Goal: Task Accomplishment & Management: Manage account settings

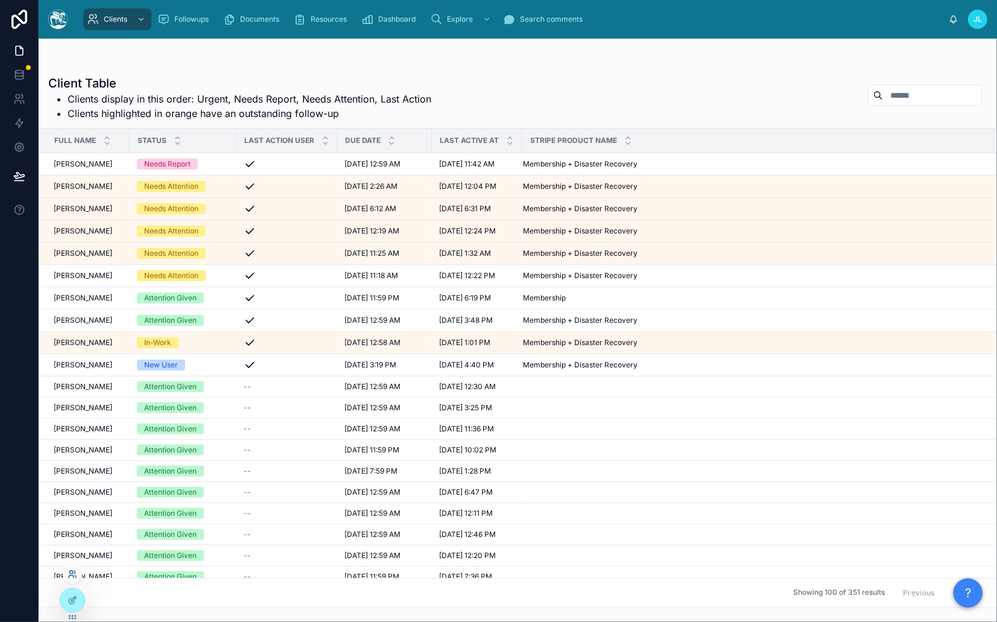
click at [72, 574] on icon at bounding box center [73, 574] width 10 height 10
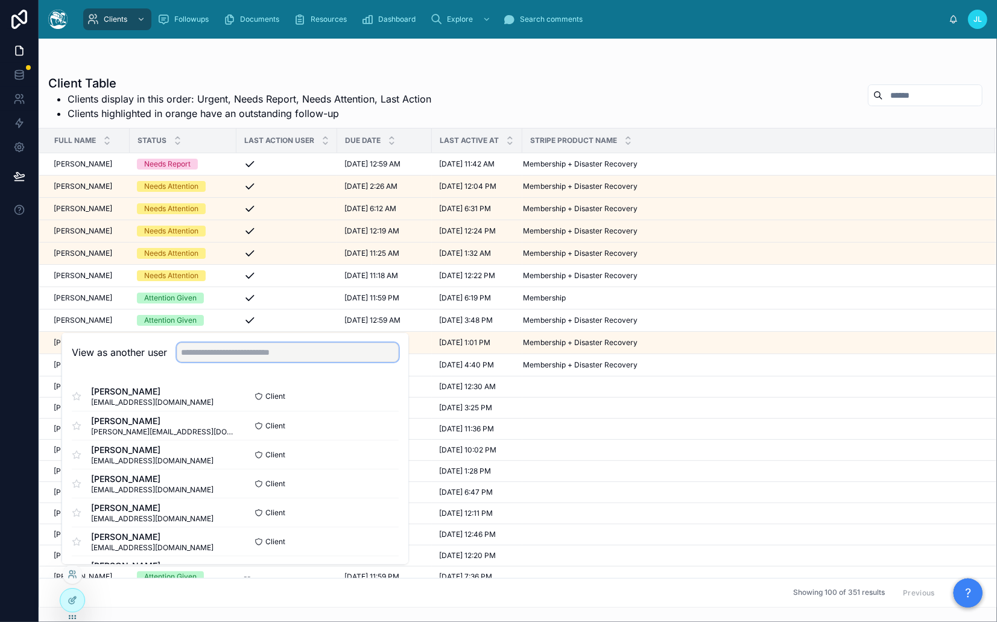
click at [257, 353] on input "text" at bounding box center [288, 351] width 222 height 19
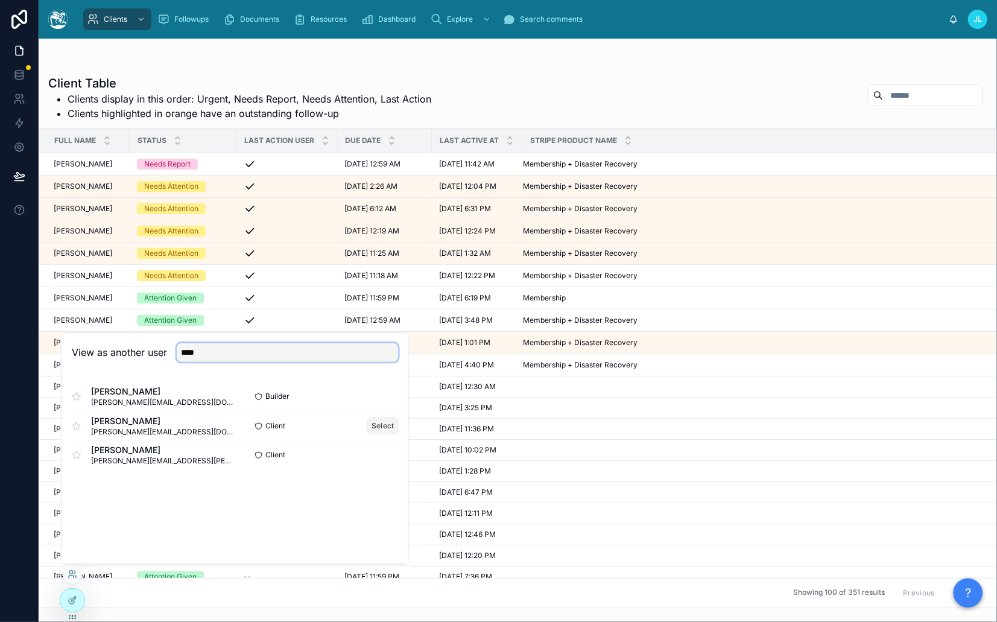
type input "****"
click at [387, 426] on button "Select" at bounding box center [382, 425] width 31 height 17
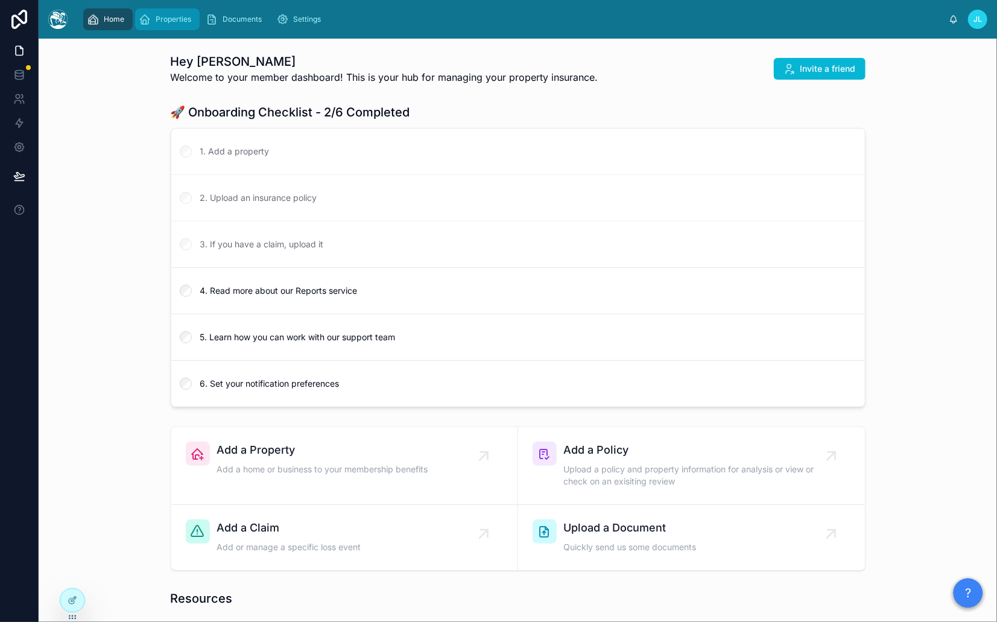
click at [183, 21] on span "Properties" at bounding box center [174, 19] width 36 height 10
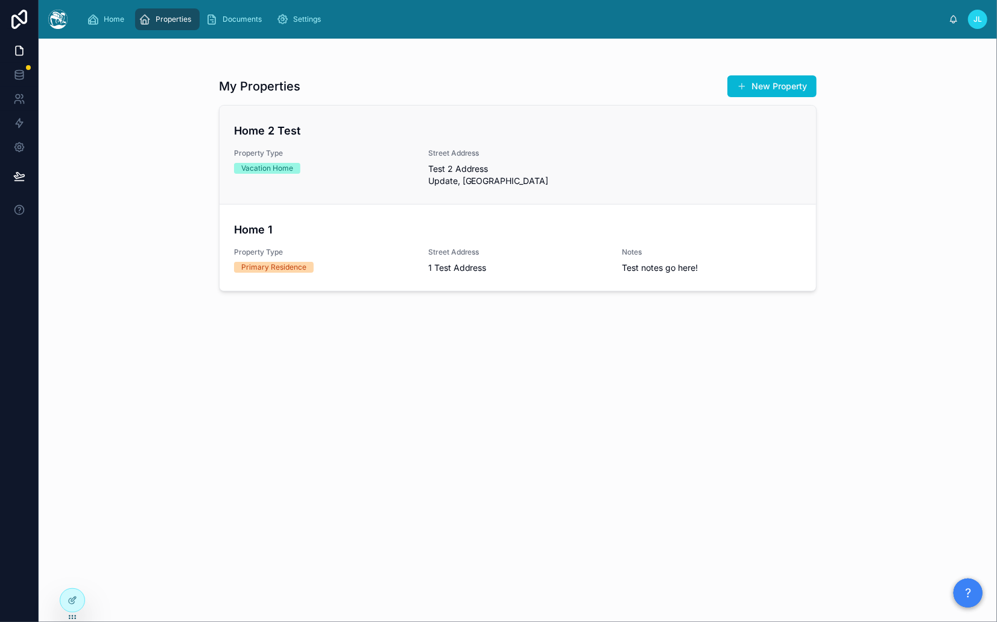
click at [295, 127] on h4 "Home 2 Test" at bounding box center [517, 130] width 567 height 16
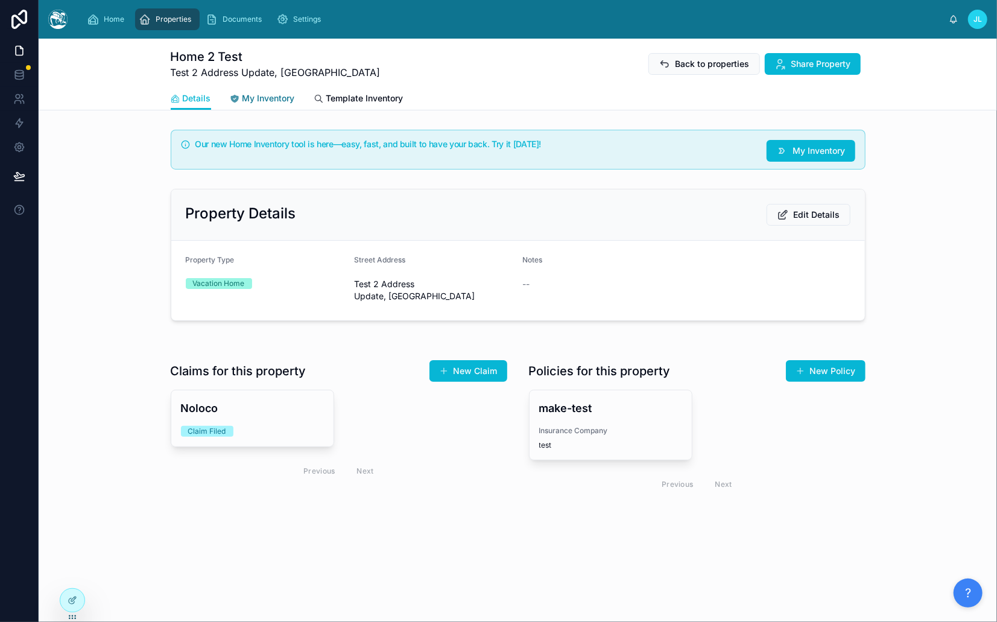
click at [279, 98] on span "My Inventory" at bounding box center [268, 98] width 52 height 12
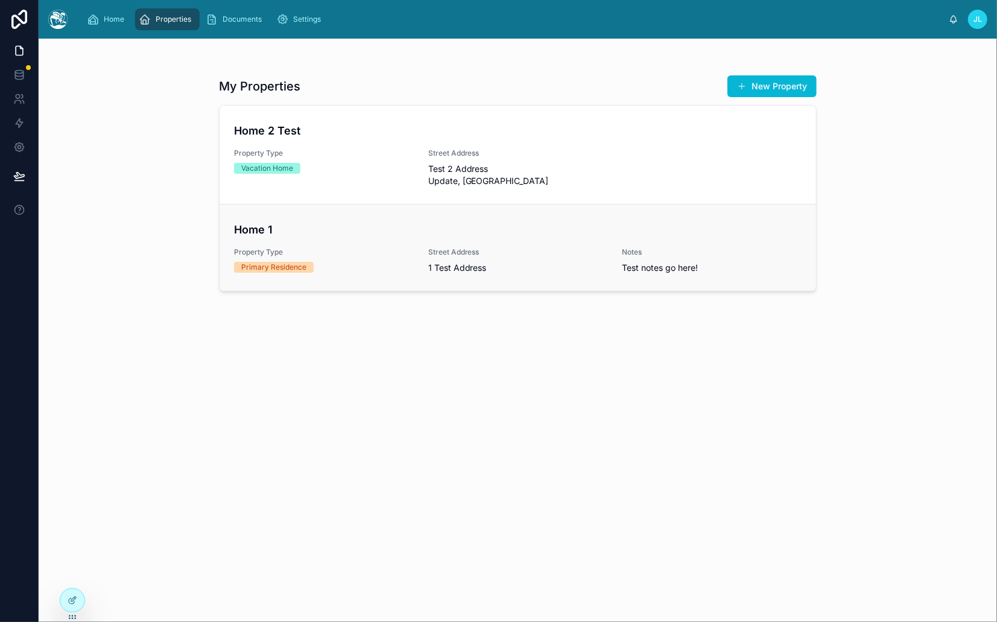
click at [283, 221] on h4 "Home 1" at bounding box center [517, 229] width 567 height 16
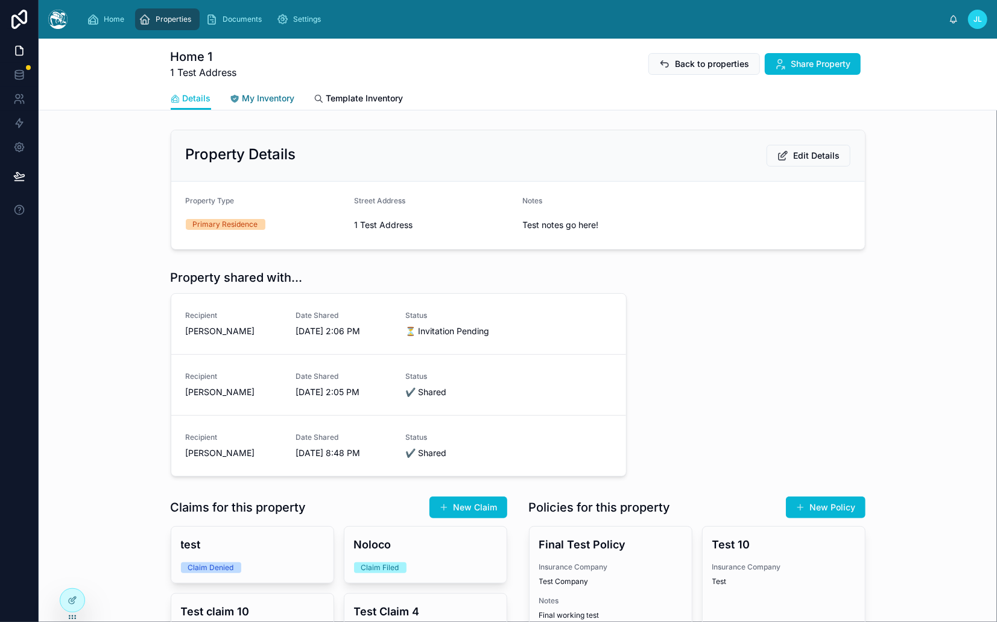
click at [269, 97] on span "My Inventory" at bounding box center [268, 98] width 52 height 12
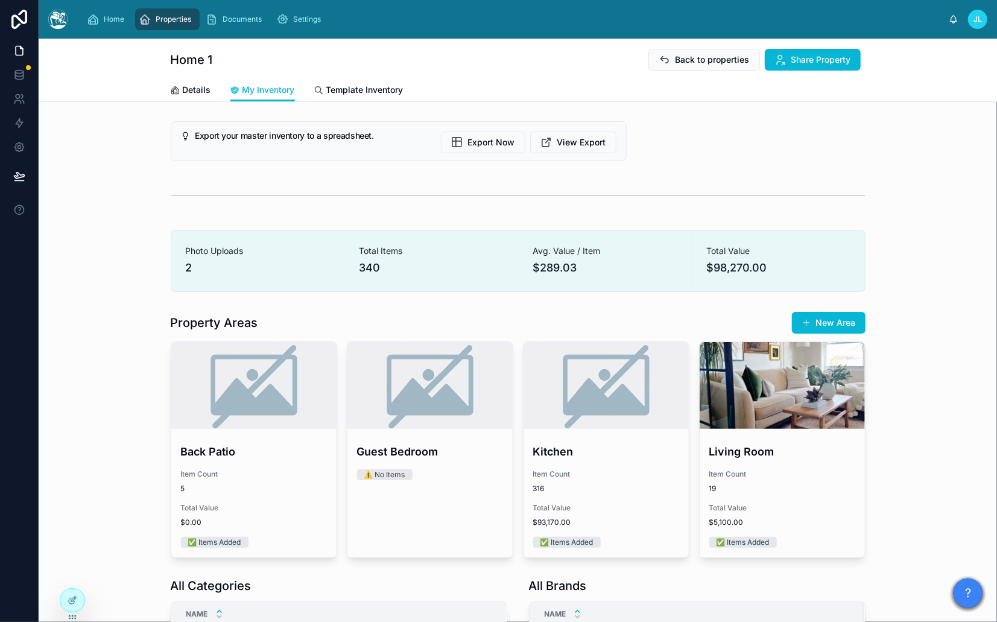
click at [415, 245] on span "Total Items" at bounding box center [431, 251] width 144 height 12
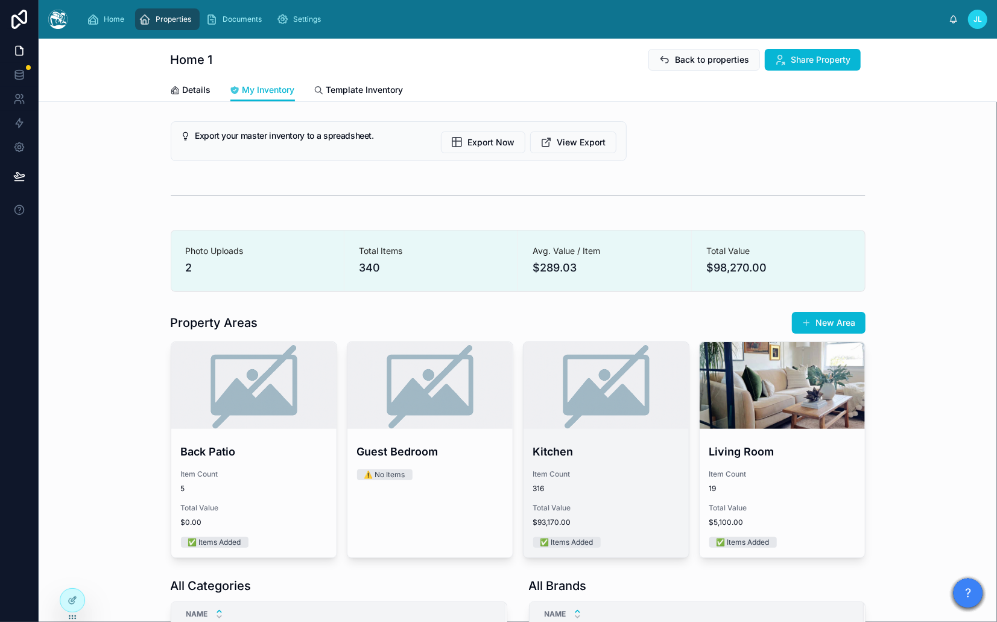
click at [619, 395] on div at bounding box center [605, 385] width 165 height 87
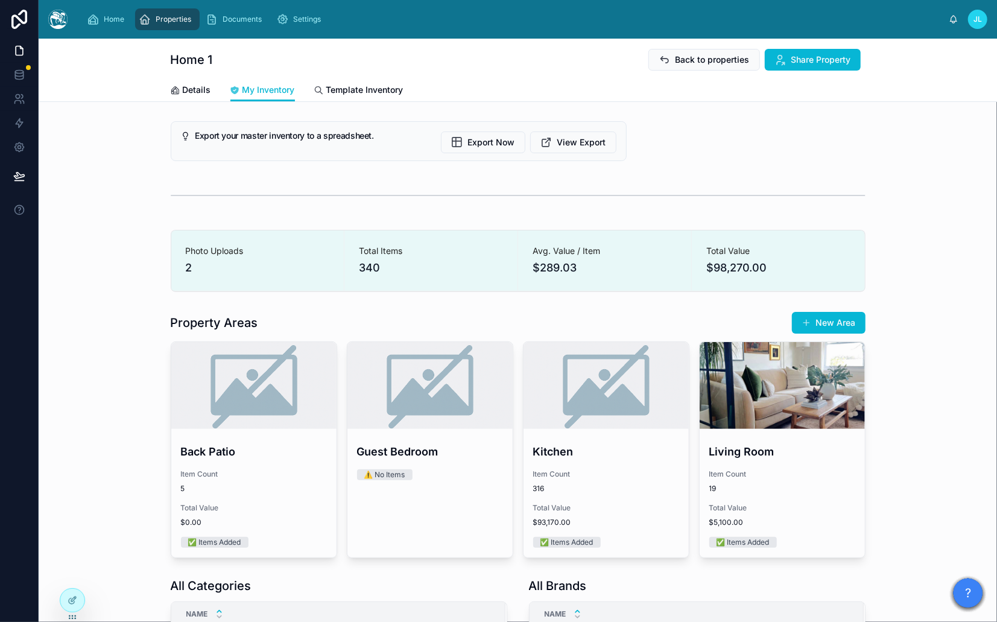
click at [507, 323] on div "Property Areas New Area" at bounding box center [518, 322] width 695 height 23
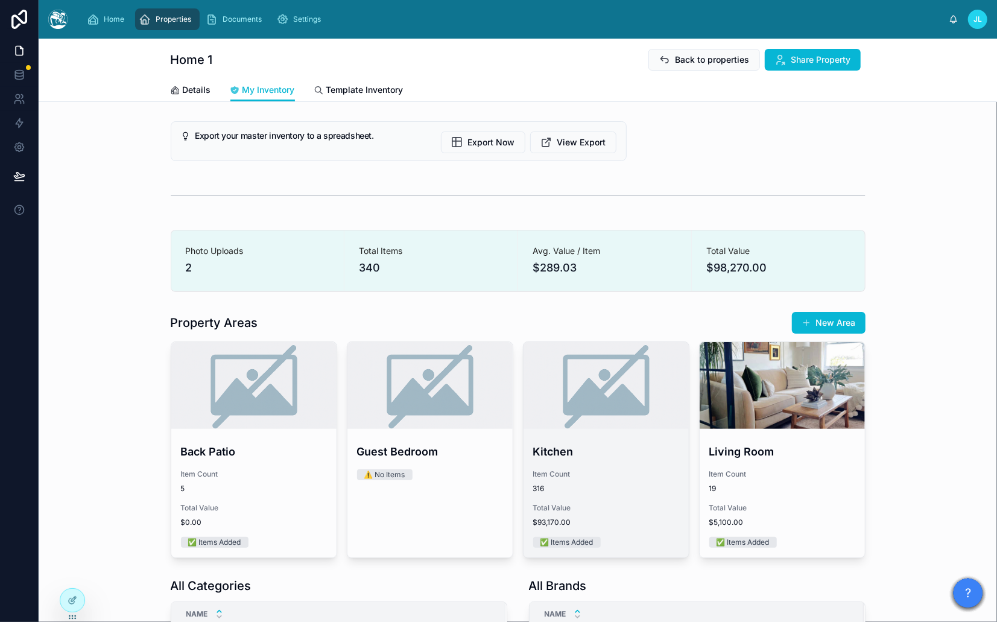
click at [574, 401] on div at bounding box center [605, 385] width 165 height 87
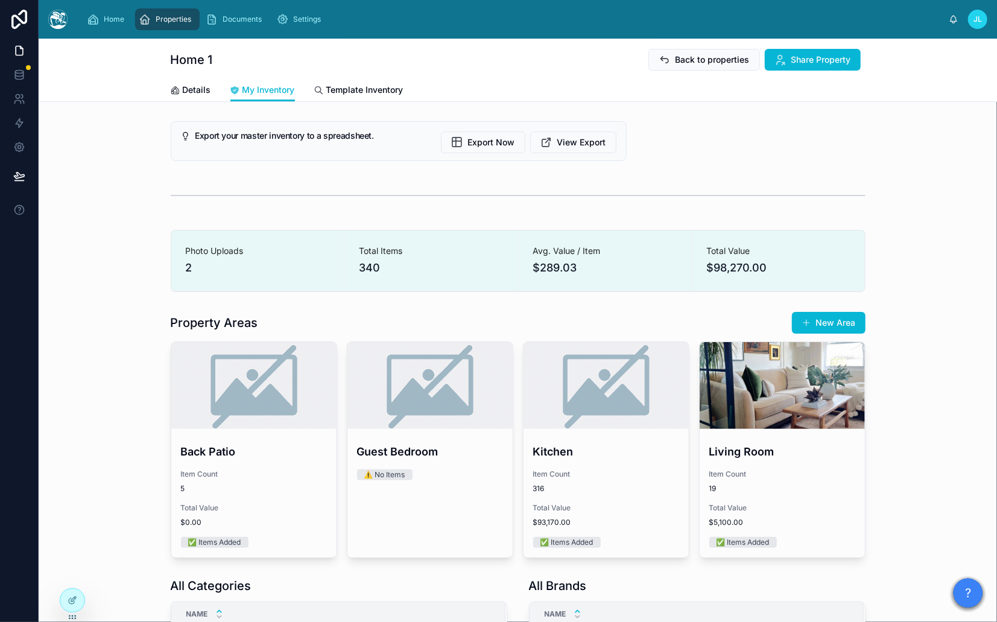
scroll to position [13, 0]
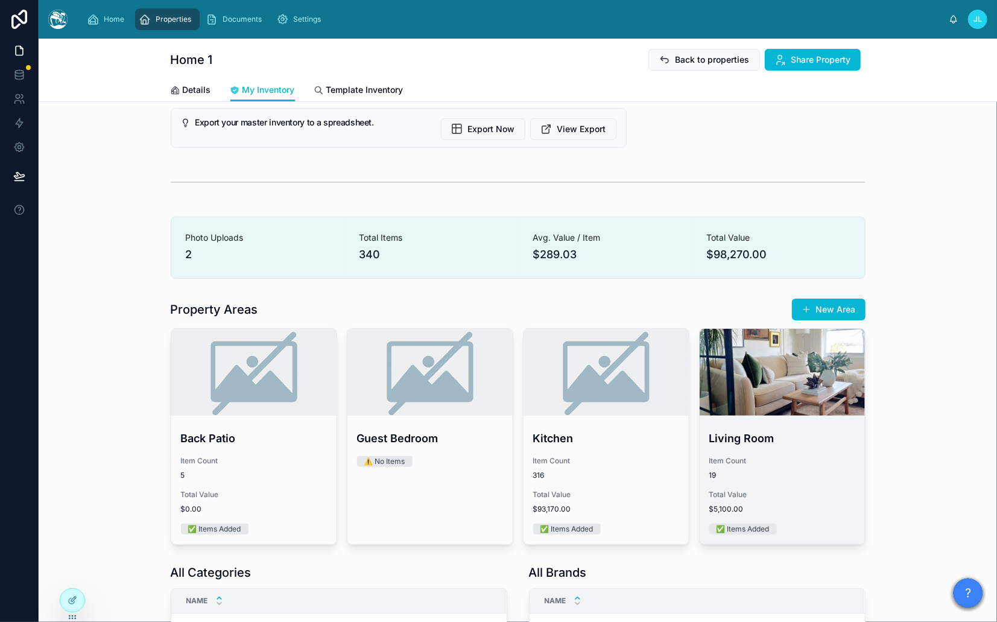
click at [818, 361] on div at bounding box center [781, 372] width 165 height 87
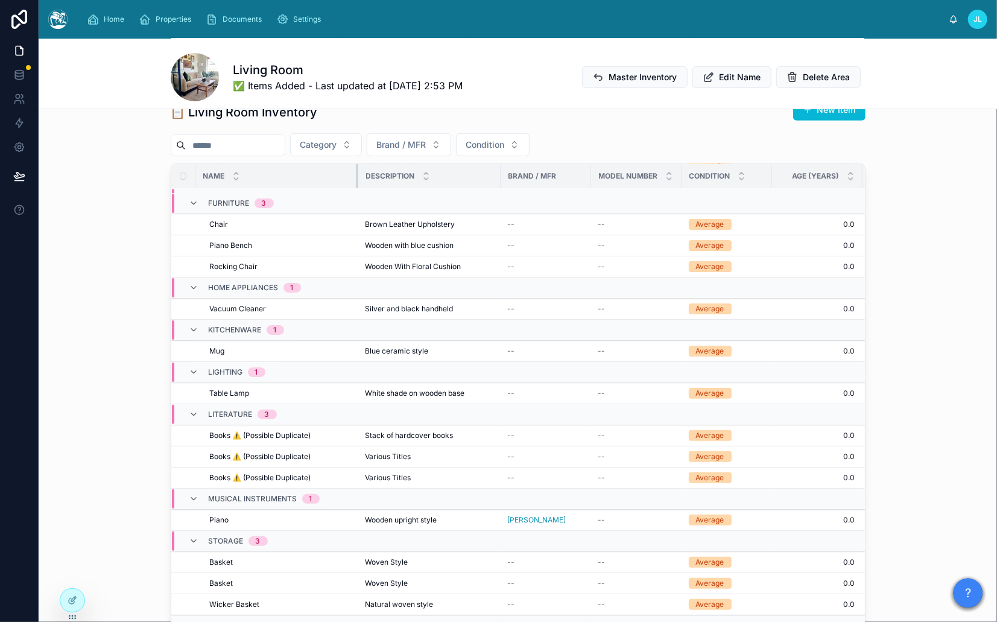
scroll to position [145, 0]
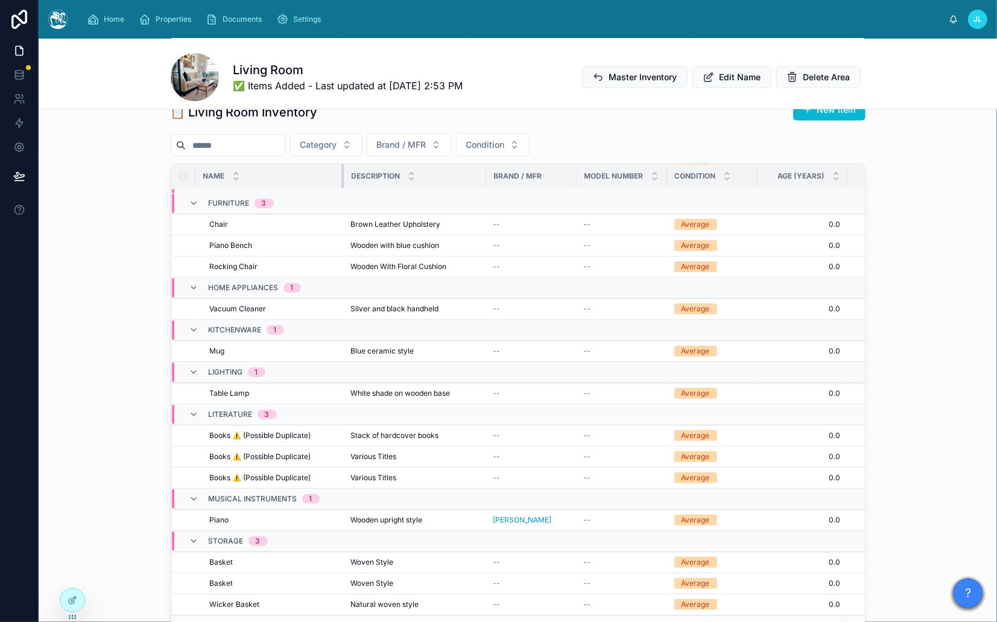
drag, startPoint x: 288, startPoint y: 166, endPoint x: 346, endPoint y: 169, distance: 57.9
click at [346, 169] on tr "Name Description Brand / MFR Model Number Condition Age (Years) Quantity Item V…" at bounding box center [645, 176] width 949 height 25
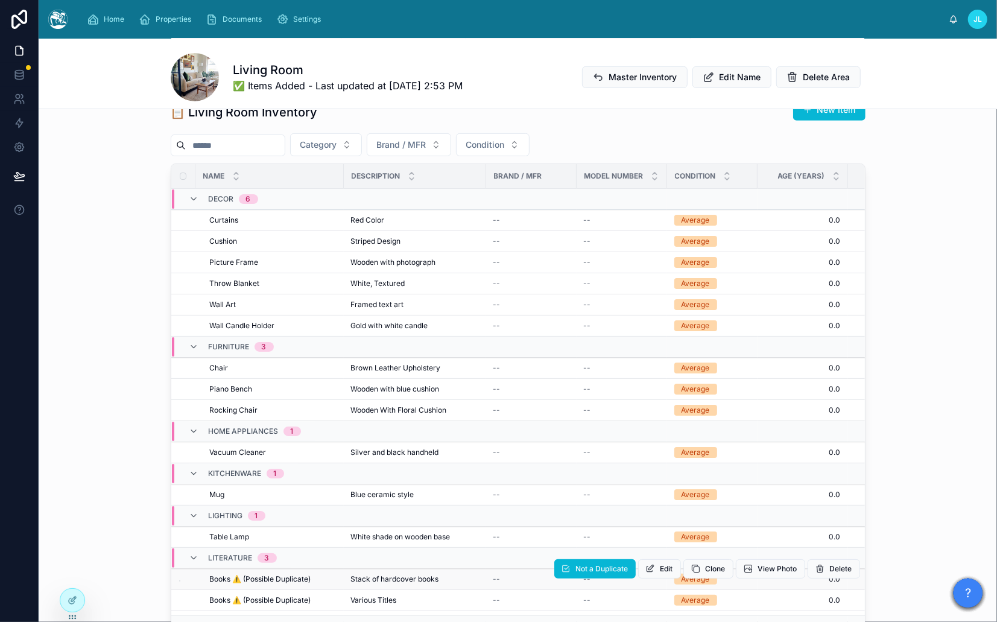
scroll to position [0, 0]
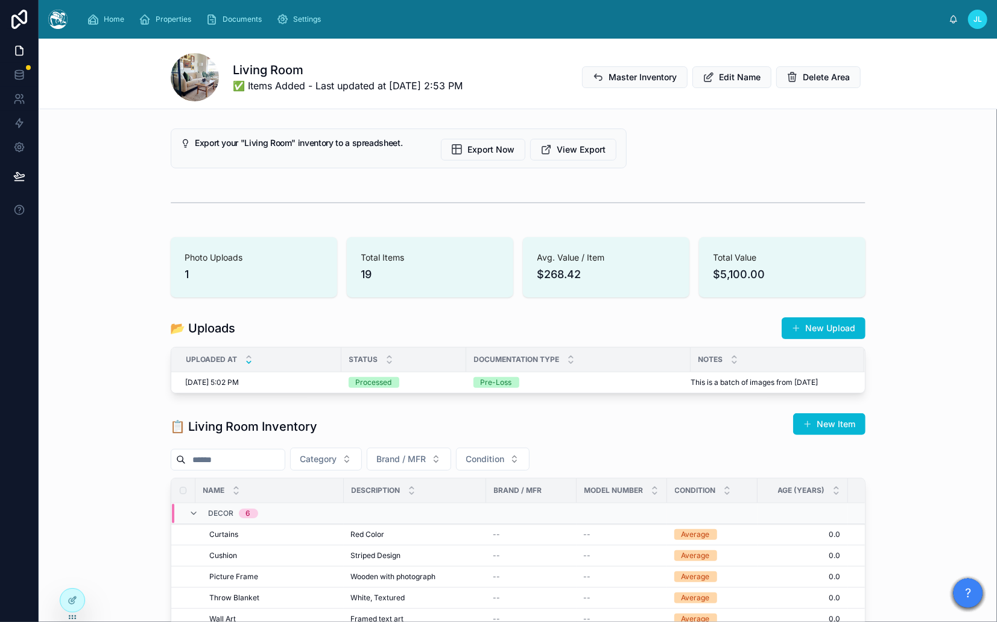
click at [23, 169] on button at bounding box center [19, 176] width 27 height 34
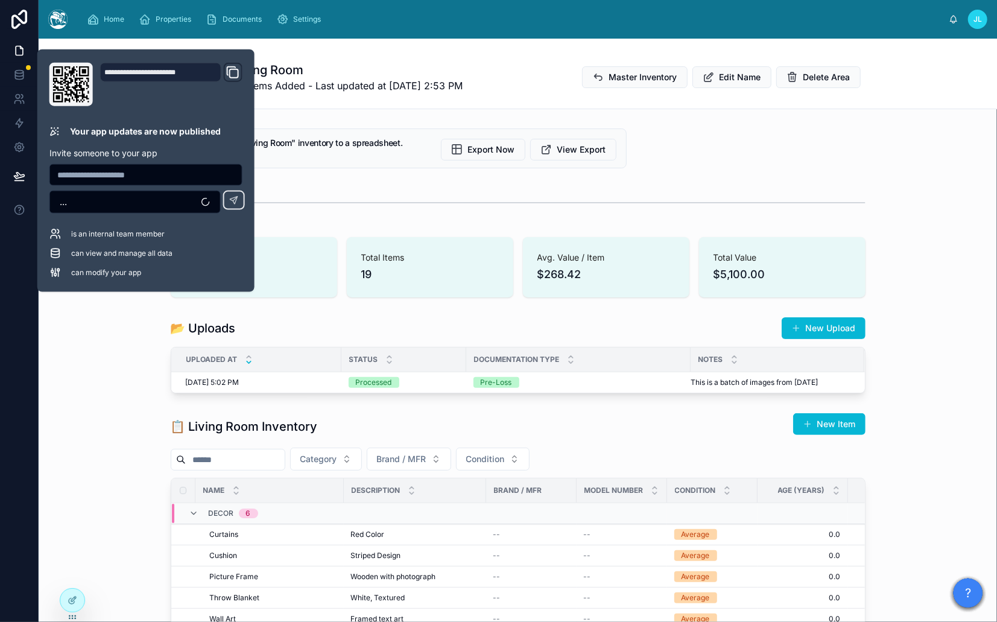
click at [400, 99] on div "Living Room ✅ Items Added - Last updated at [DATE] 2:53 PM Master Inventory Edi…" at bounding box center [518, 77] width 695 height 48
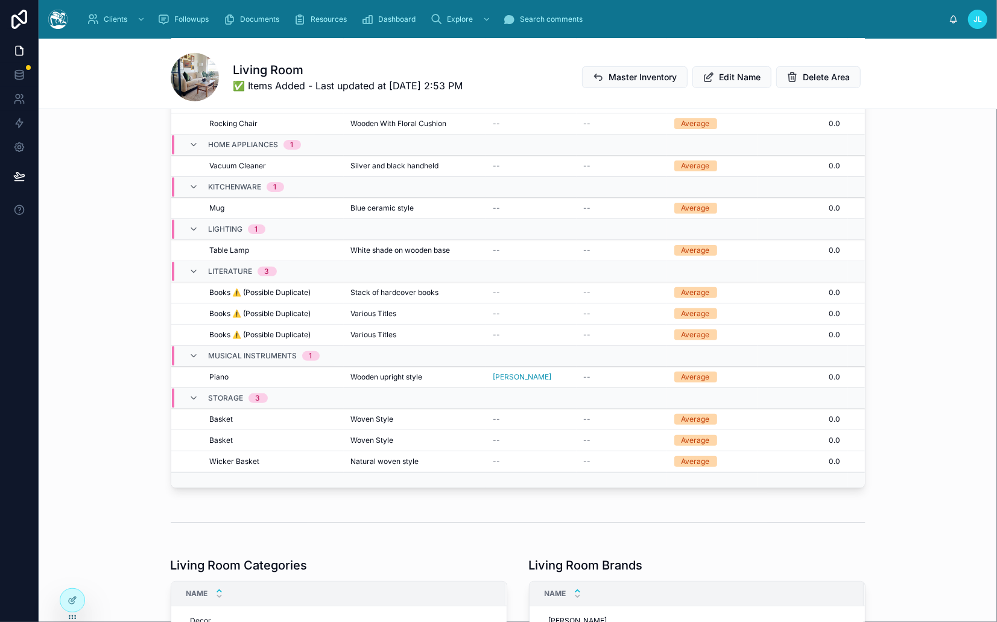
scroll to position [380, 0]
